Goal: Information Seeking & Learning: Learn about a topic

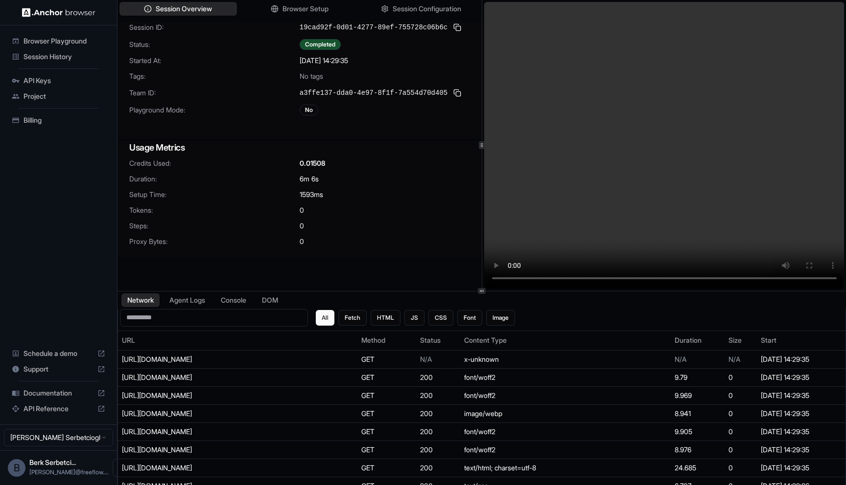
click at [565, 277] on video at bounding box center [664, 145] width 360 height 287
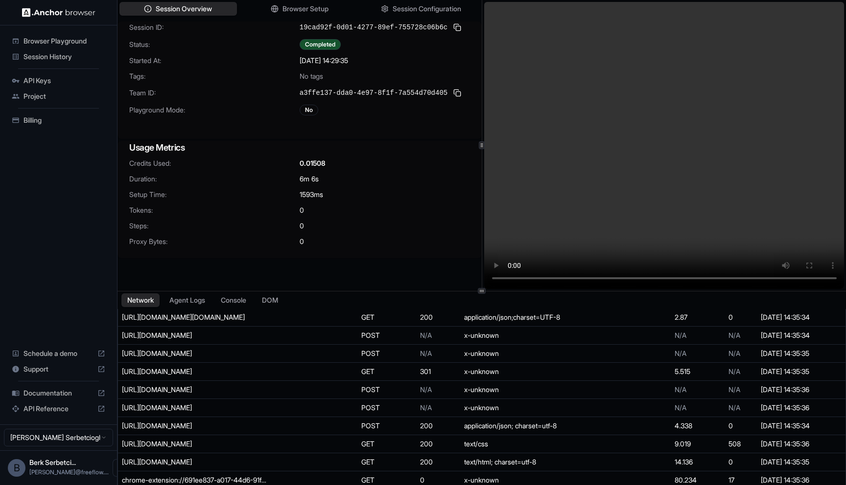
scroll to position [4754, 0]
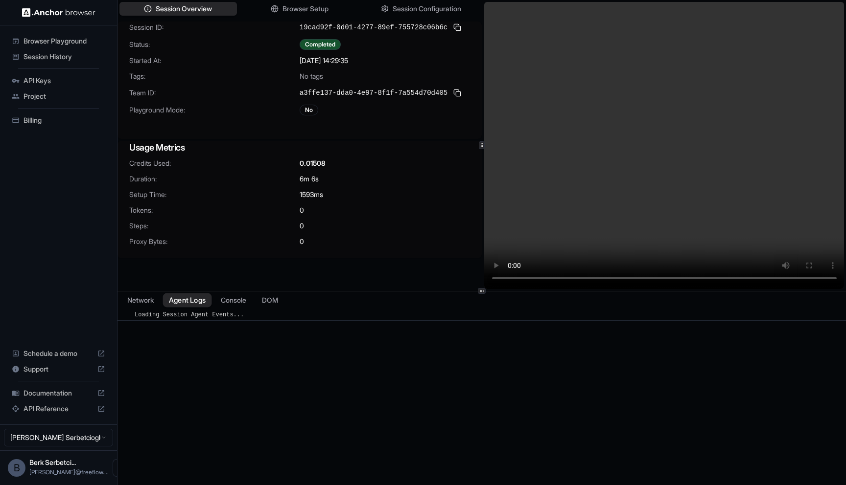
click at [209, 299] on button "Agent Logs" at bounding box center [187, 300] width 49 height 14
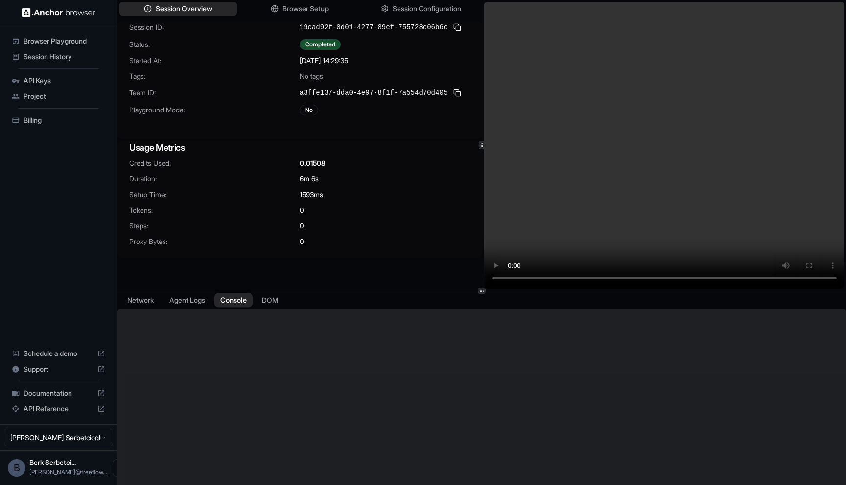
click at [244, 296] on button "Console" at bounding box center [233, 300] width 38 height 14
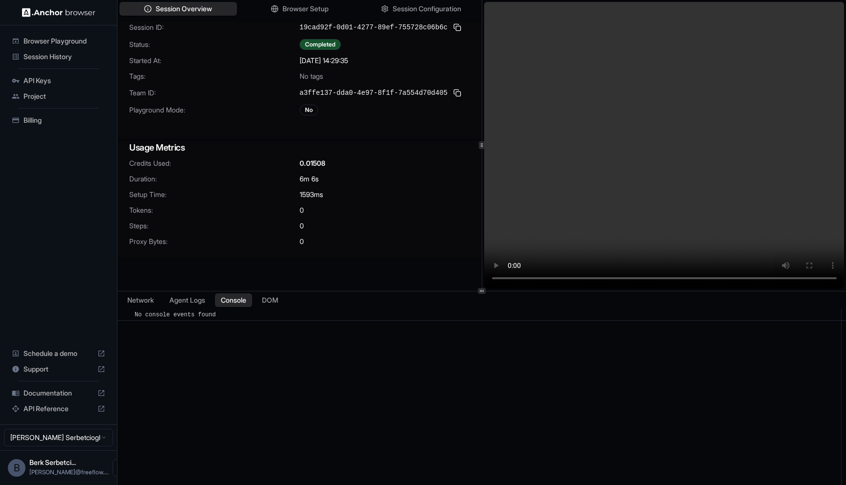
click at [293, 300] on div "Network Agent Logs Console DOM" at bounding box center [481, 301] width 728 height 18
click at [283, 300] on button "DOM" at bounding box center [269, 300] width 29 height 14
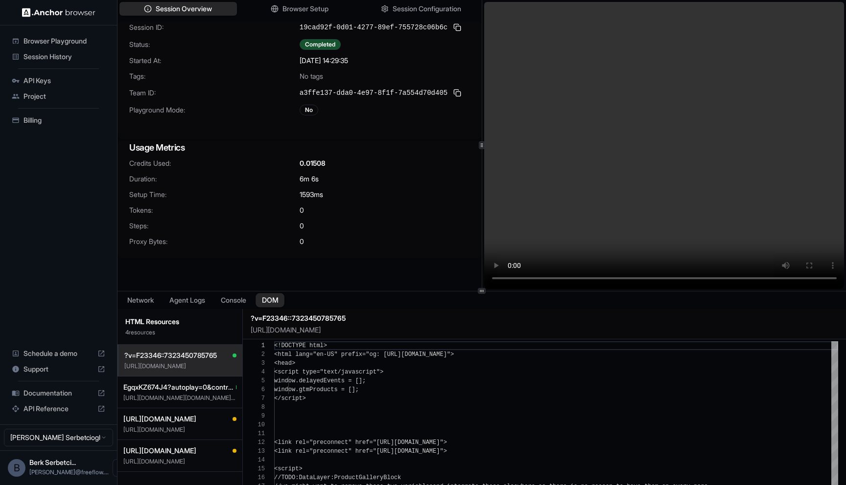
scroll to position [88, 0]
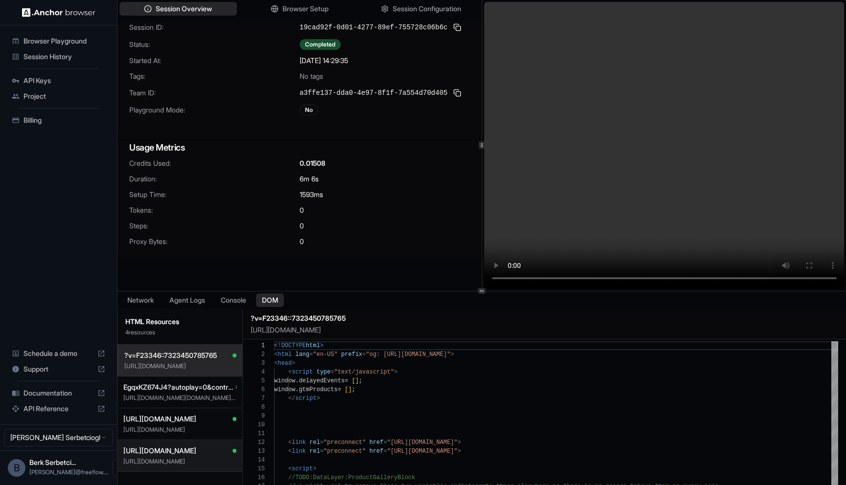
click at [190, 459] on p "[URL][DOMAIN_NAME]" at bounding box center [179, 462] width 113 height 8
type textarea "**********"
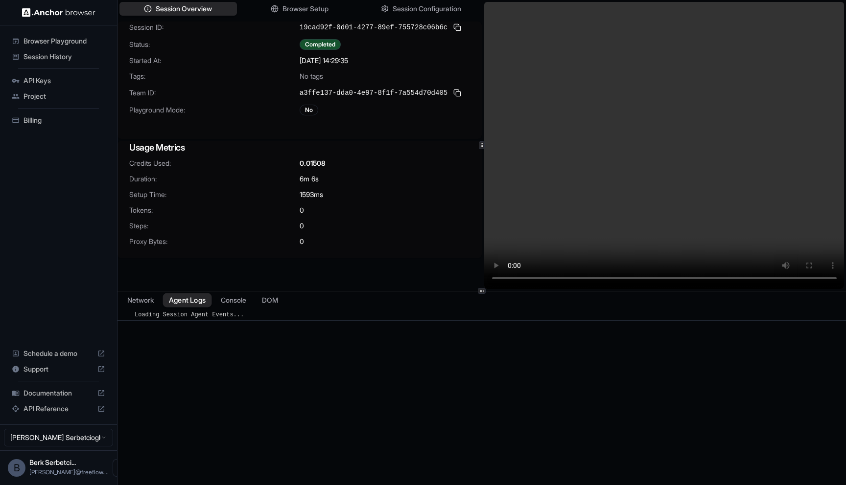
click at [178, 295] on button "Agent Logs" at bounding box center [187, 300] width 49 height 14
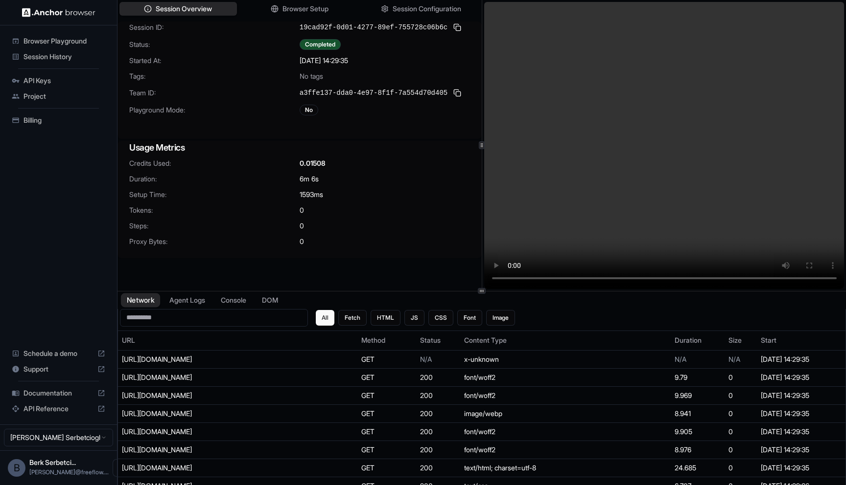
click at [133, 300] on button "Network" at bounding box center [140, 300] width 39 height 14
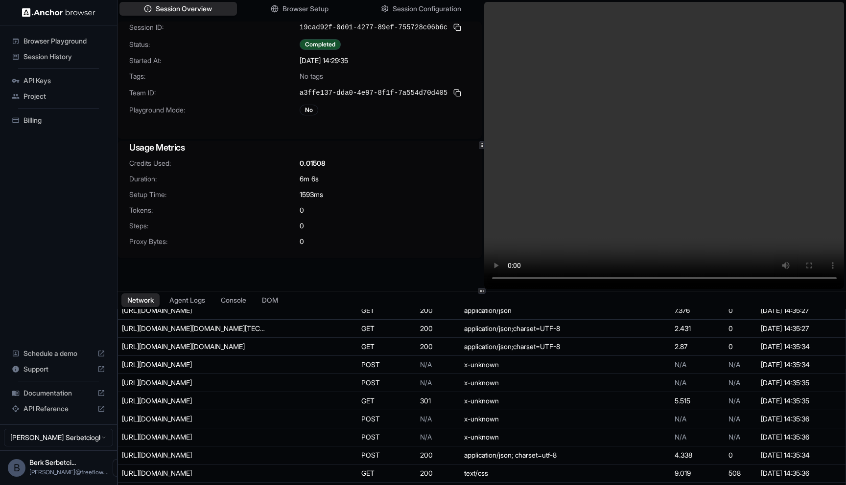
scroll to position [4754, 0]
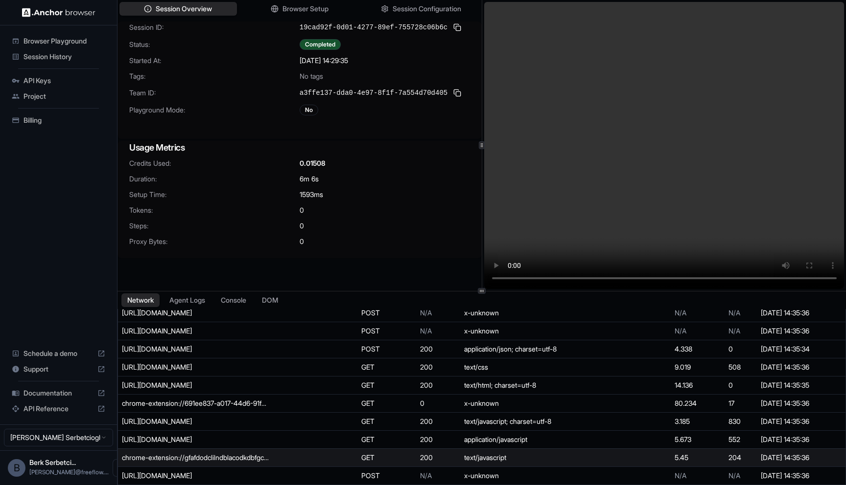
click at [195, 459] on div "chrome-extension://gfafdodclilndblacodkdbfgckmglnki/web_accessible_resources/go…" at bounding box center [195, 458] width 147 height 10
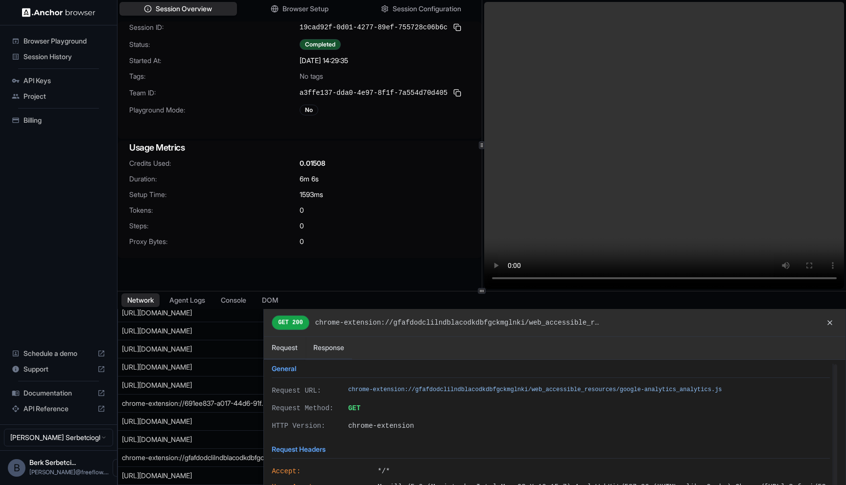
click at [186, 474] on div at bounding box center [481, 405] width 727 height 193
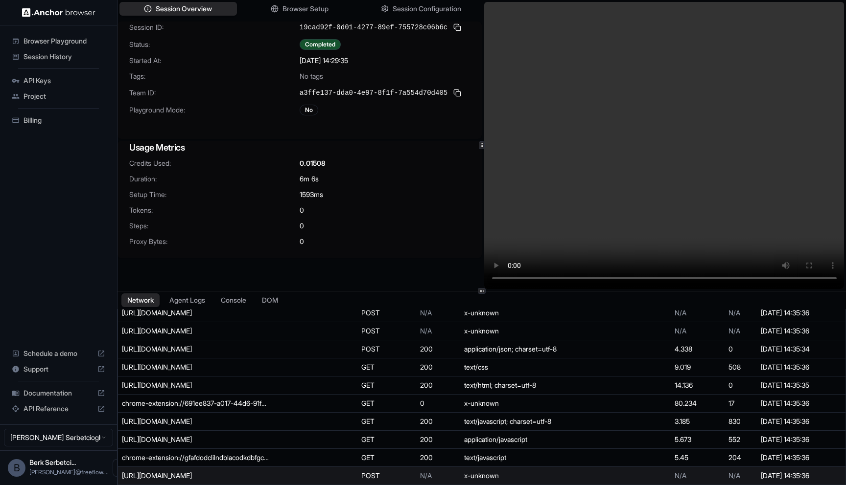
click at [186, 473] on div "[URL][DOMAIN_NAME]" at bounding box center [195, 476] width 147 height 10
